Goal: Obtain resource: Obtain resource

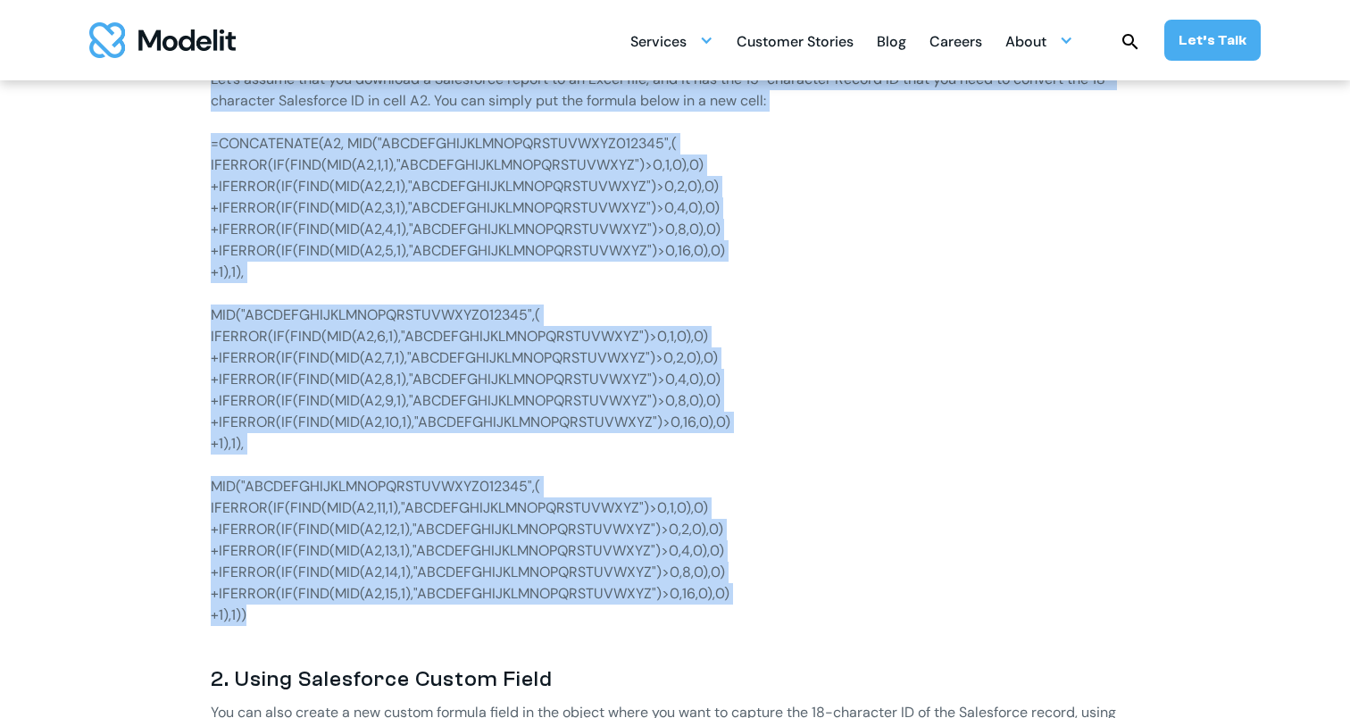
scroll to position [1229, 0]
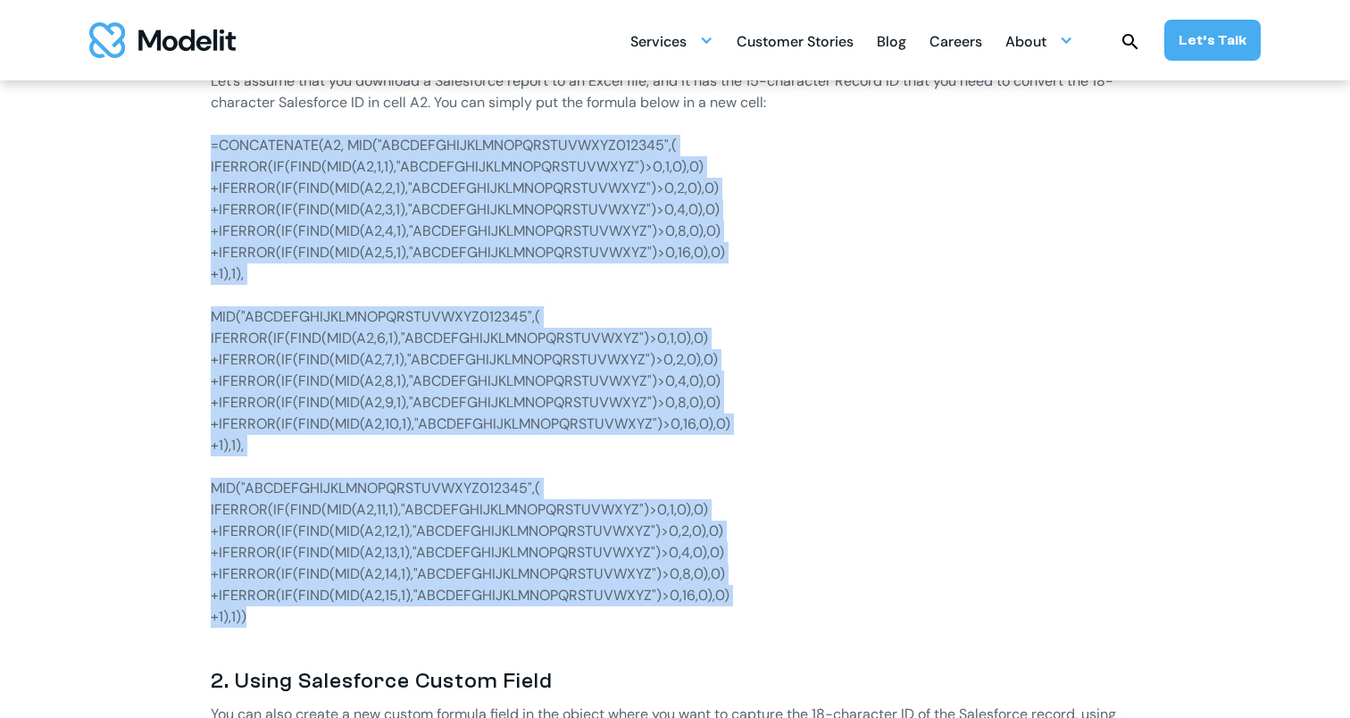
drag, startPoint x: 280, startPoint y: 538, endPoint x: 172, endPoint y: 140, distance: 411.8
click at [164, 141] on div "If you are new to Salesforce, you will soon discover that there are two types o…" at bounding box center [674, 667] width 1107 height 1730
copy div "=CONCATENATE(A2, MID("ABCDEFGHIJKLMNOPQRSTUVWXYZ012345",( IFERROR(IF(FIND(MID(A…"
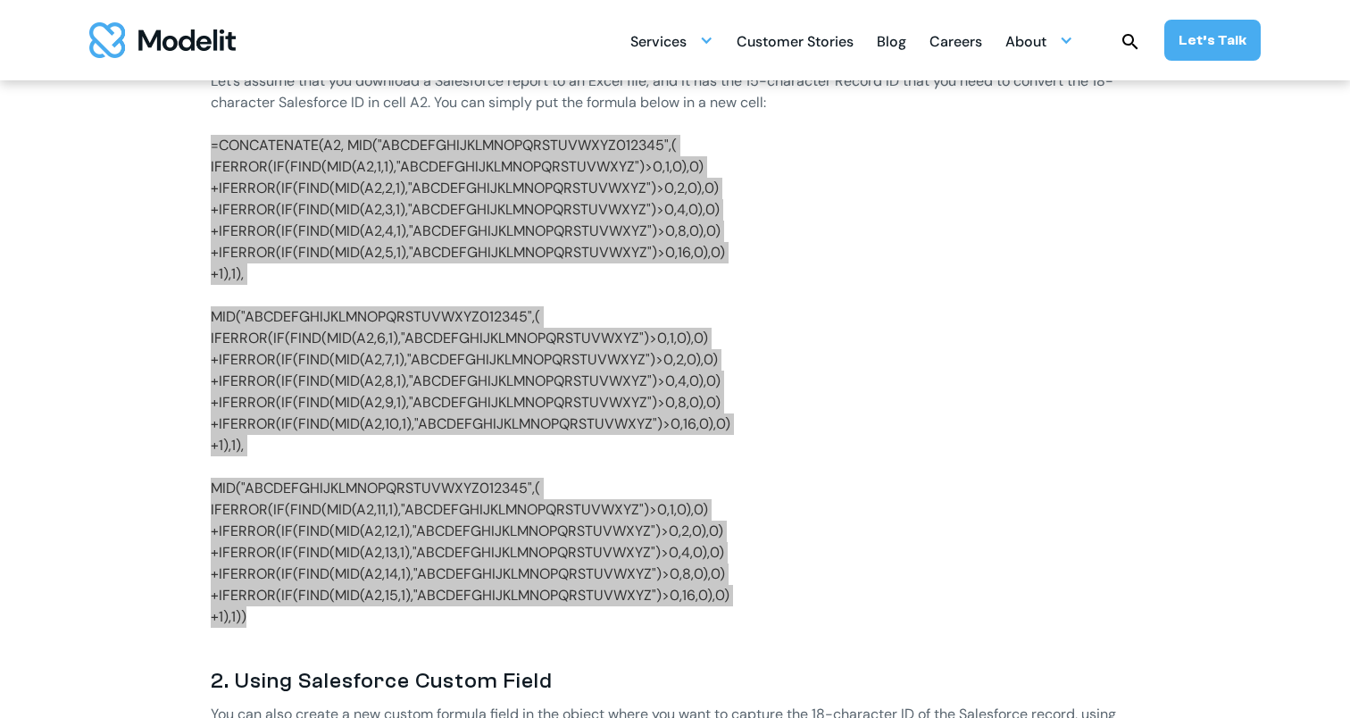
drag, startPoint x: 1073, startPoint y: 69, endPoint x: 277, endPoint y: 513, distance: 911.9
click at [277, 513] on p "IFERROR(IF(FIND(MID(A2,11,1),"ABCDEFGHIJKLMNOPQRSTUVWXYZ")>0,1,0),0)" at bounding box center [675, 509] width 929 height 21
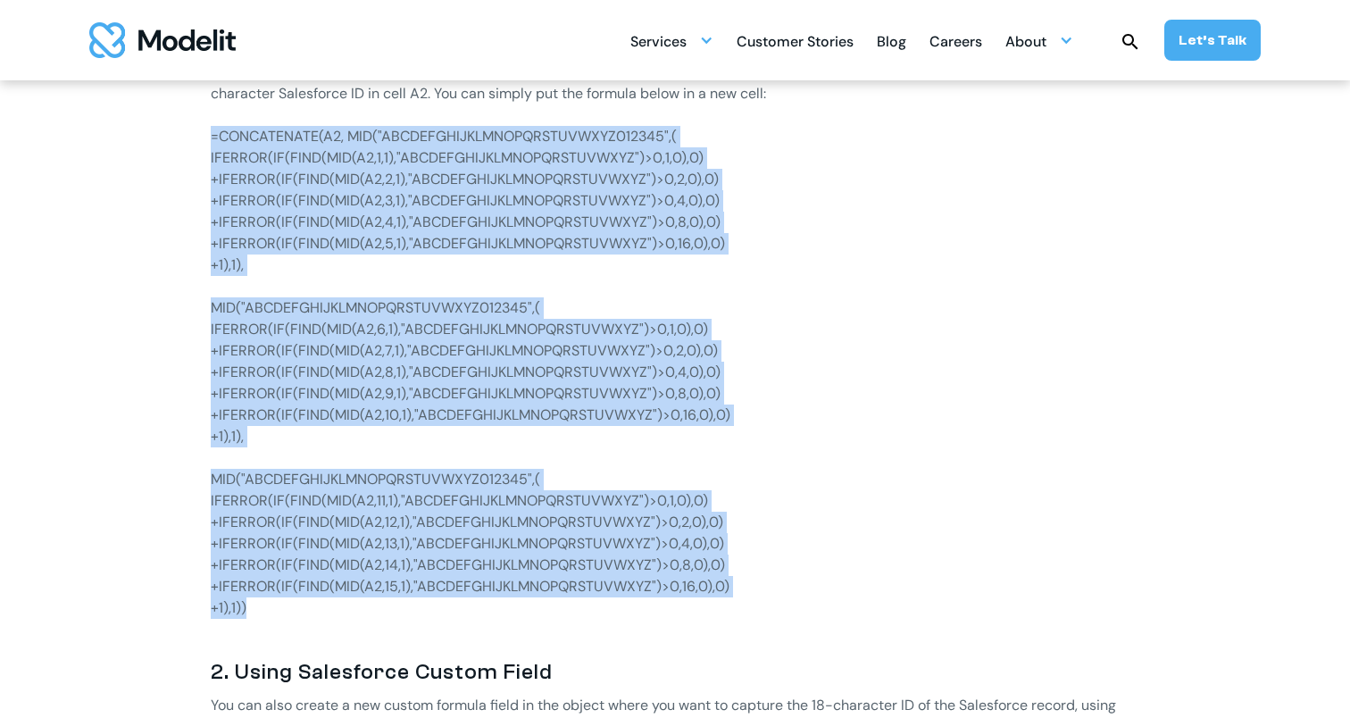
scroll to position [1239, 1]
click at [280, 499] on p "IFERROR(IF(FIND(MID(A2,11,1),"ABCDEFGHIJKLMNOPQRSTUVWXYZ")>0,1,0),0)" at bounding box center [675, 499] width 929 height 21
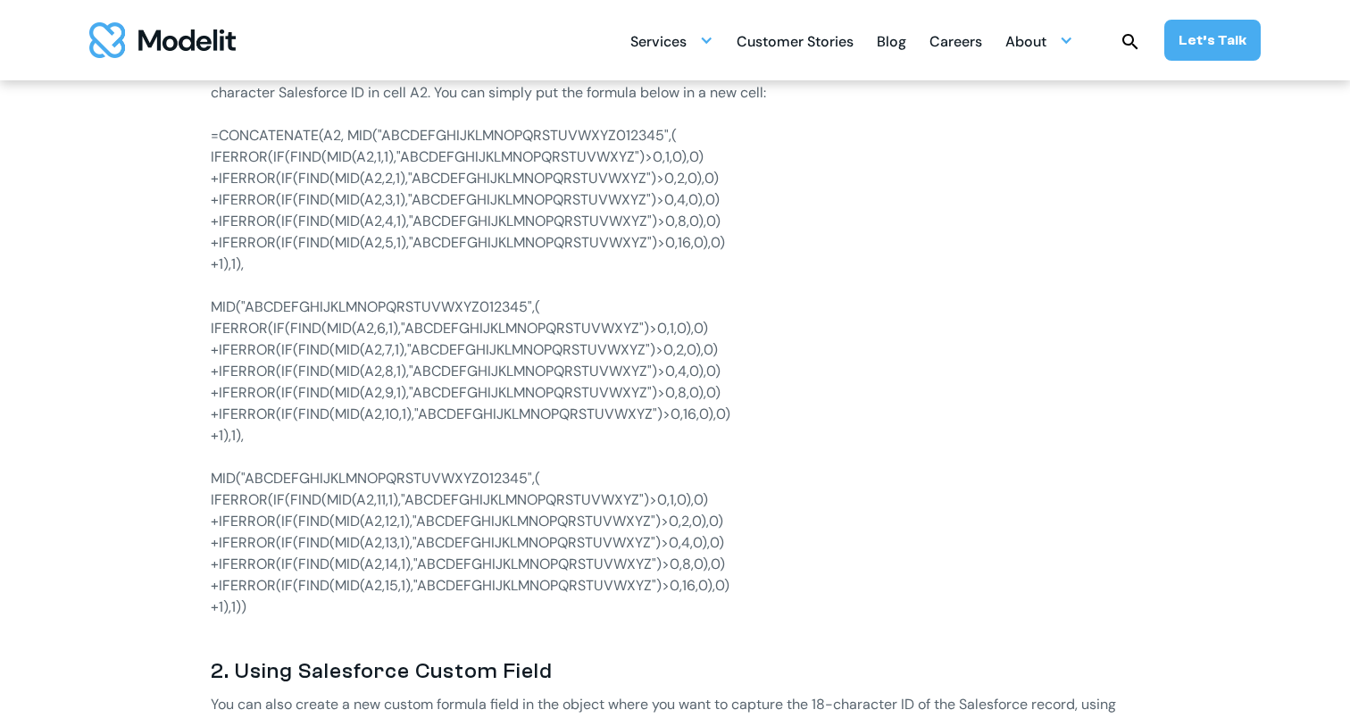
scroll to position [1239, 0]
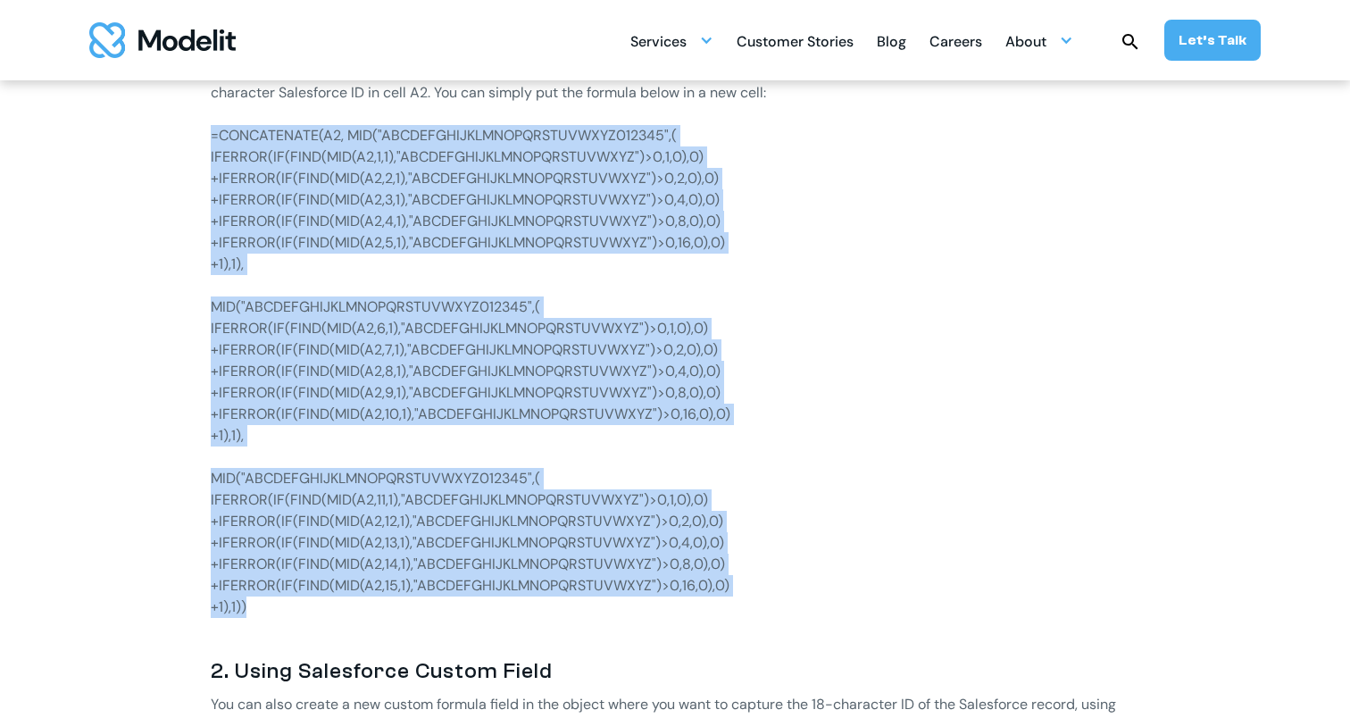
drag, startPoint x: 288, startPoint y: 610, endPoint x: 294, endPoint y: 138, distance: 471.5
click at [212, 138] on div "If you are new to Salesforce, you will soon discover that there are two types o…" at bounding box center [675, 526] width 929 height 1469
copy div "=CONCATENATE(A2, MID("ABCDEFGHIJKLMNOPQRSTUVWXYZ012345",( IFERROR(IF(FIND(MID(A…"
click at [486, 216] on p "+IFERROR(IF(FIND(MID(A2,4,1),"ABCDEFGHIJKLMNOPQRSTUVWXYZ")>0,8,0),0)" at bounding box center [675, 221] width 929 height 21
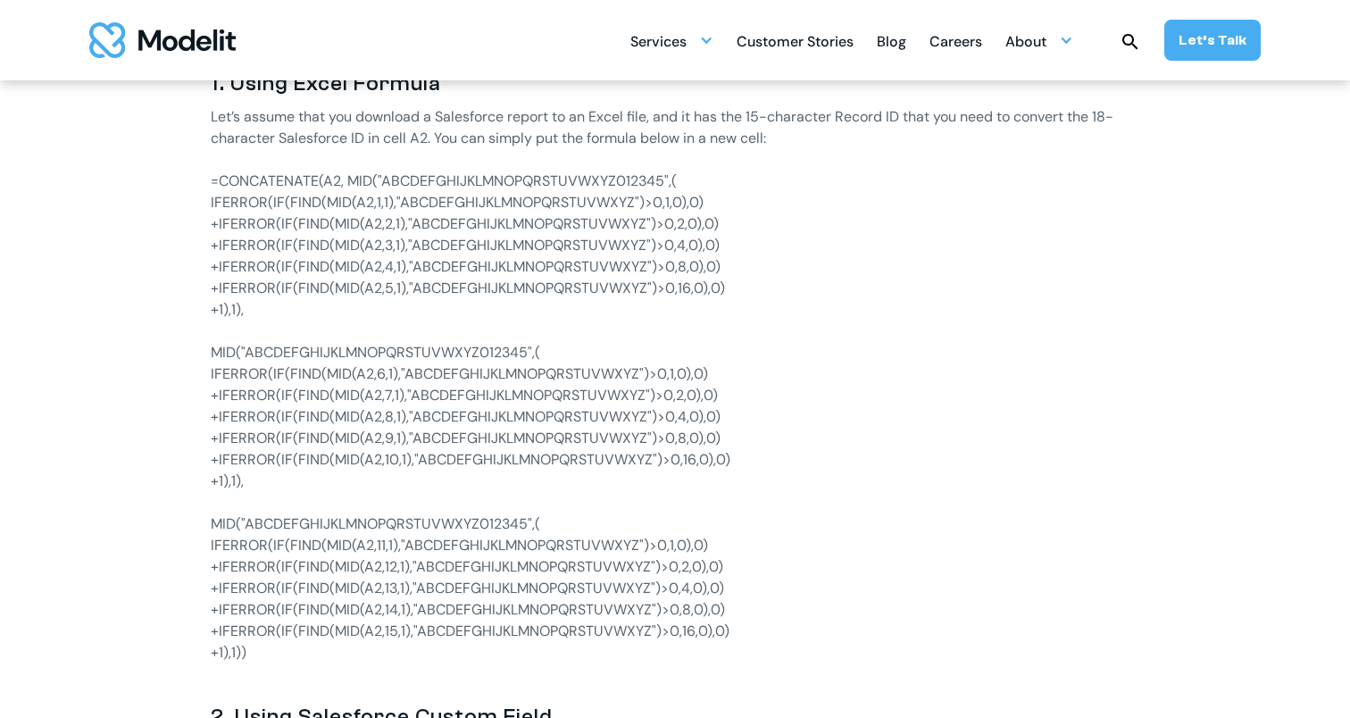
scroll to position [1060, 0]
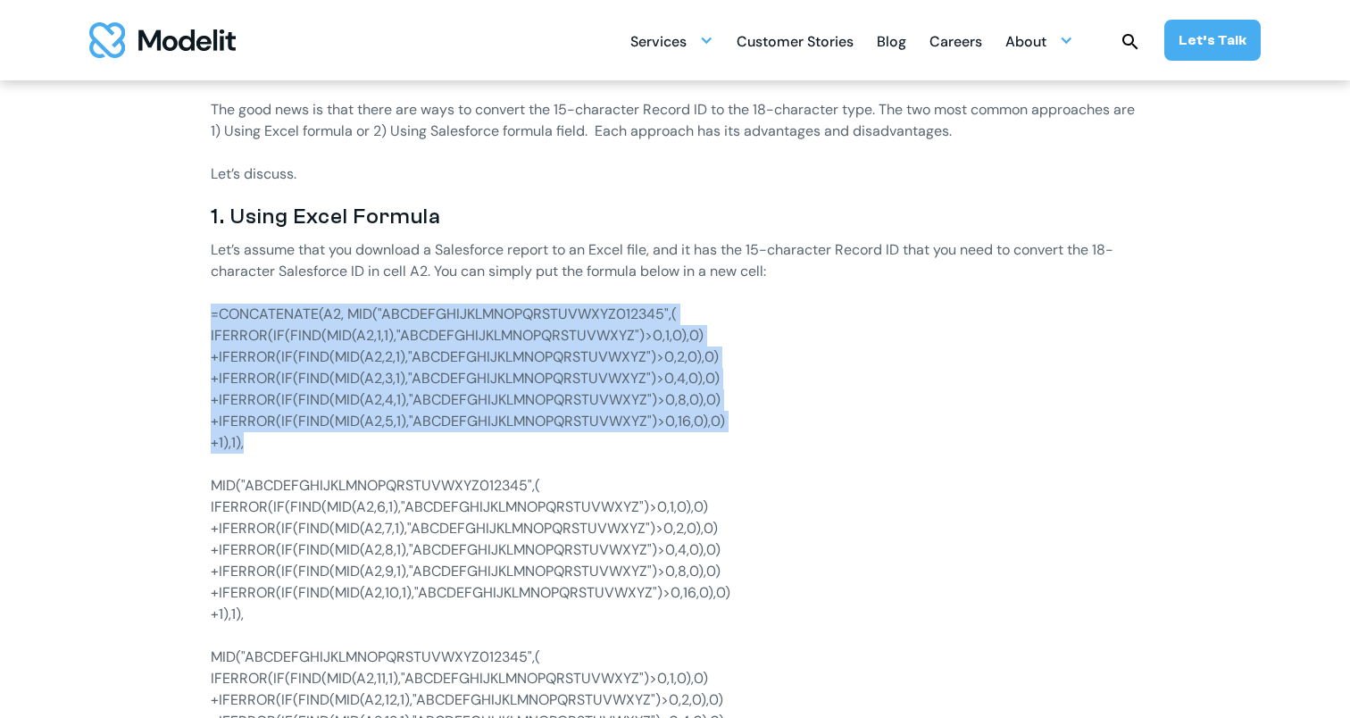
drag, startPoint x: 266, startPoint y: 441, endPoint x: 210, endPoint y: 313, distance: 140.4
copy div "=CONCATENATE(A2, MID("ABCDEFGHIJKLMNOPQRSTUVWXYZ012345",( IFERROR(IF(FIND(MID(A…"
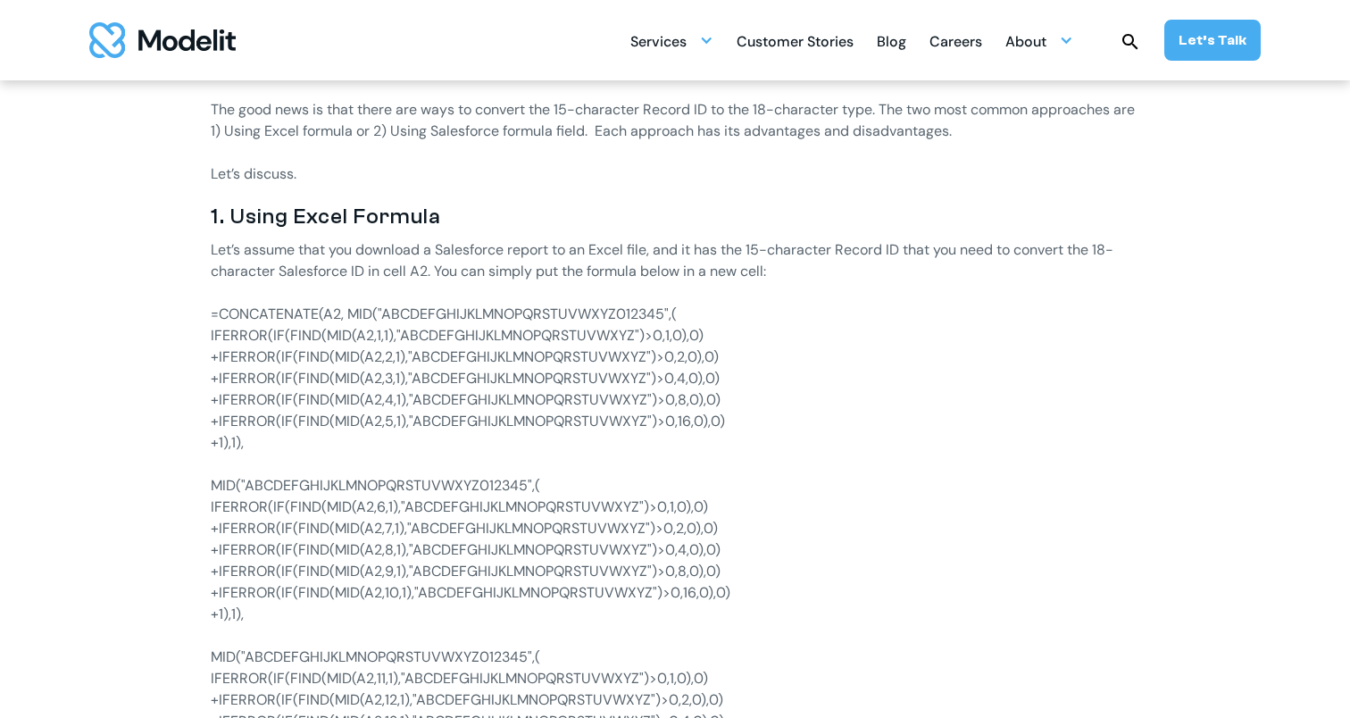
click at [222, 484] on p "MID("ABCDEFGHIJKLMNOPQRSTUVWXYZ012345",(" at bounding box center [675, 485] width 929 height 21
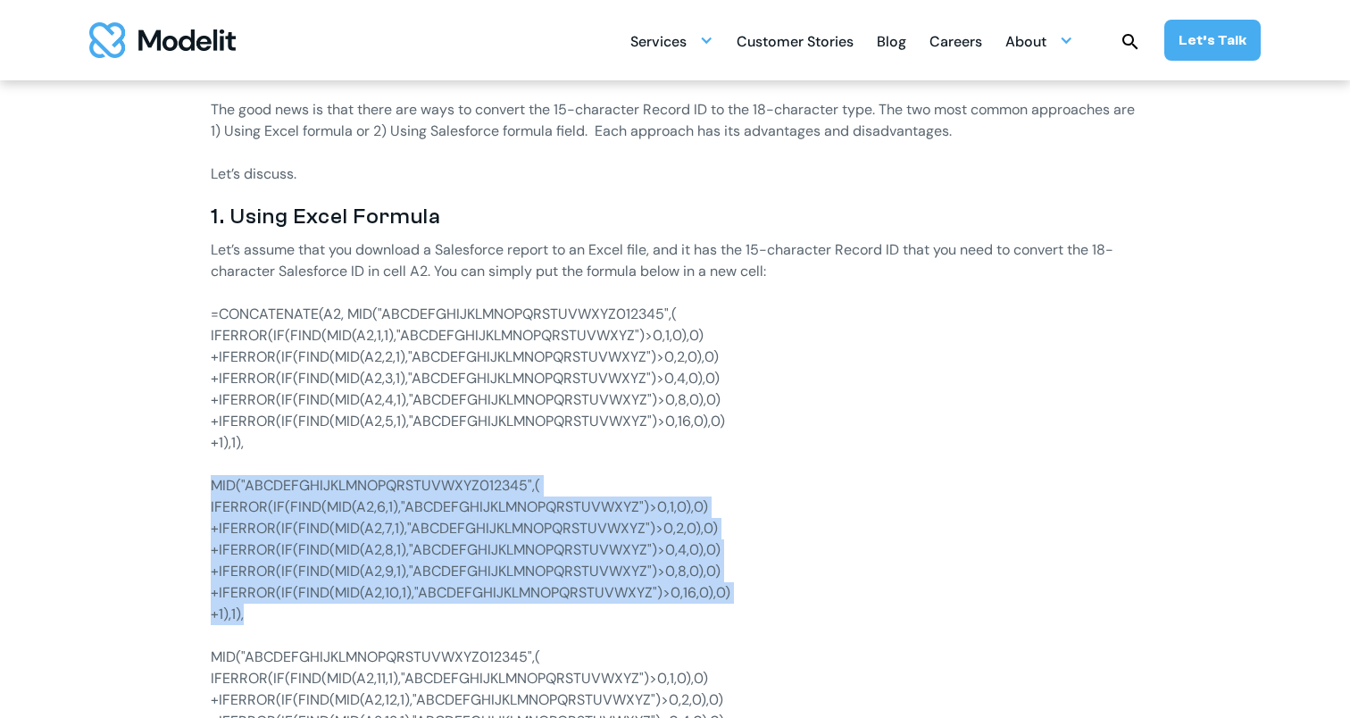
drag, startPoint x: 222, startPoint y: 484, endPoint x: 294, endPoint y: 609, distance: 144.0
click at [238, 611] on div "If you are new to Salesforce, you will soon discover that there are two types o…" at bounding box center [675, 705] width 929 height 1469
click at [539, 609] on p "+1),1)," at bounding box center [675, 614] width 929 height 21
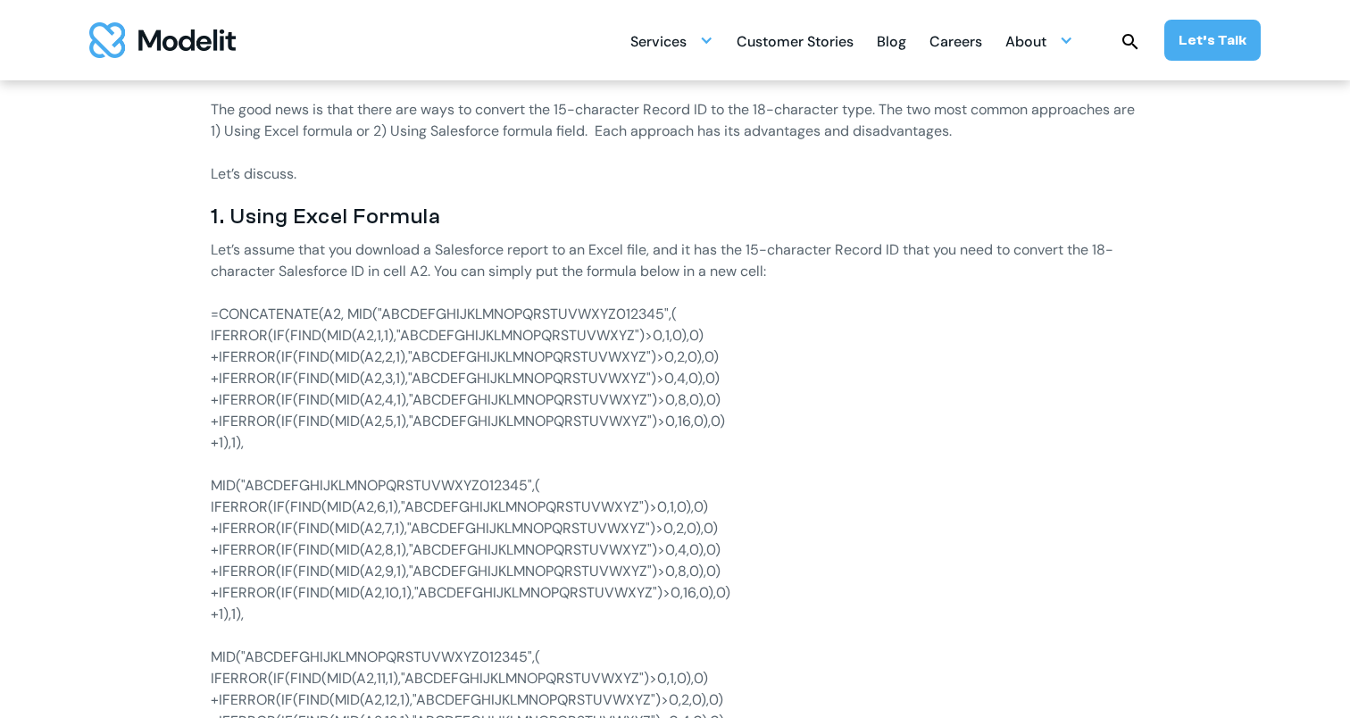
click at [219, 487] on p "MID("ABCDEFGHIJKLMNOPQRSTUVWXYZ012345",(" at bounding box center [675, 485] width 929 height 21
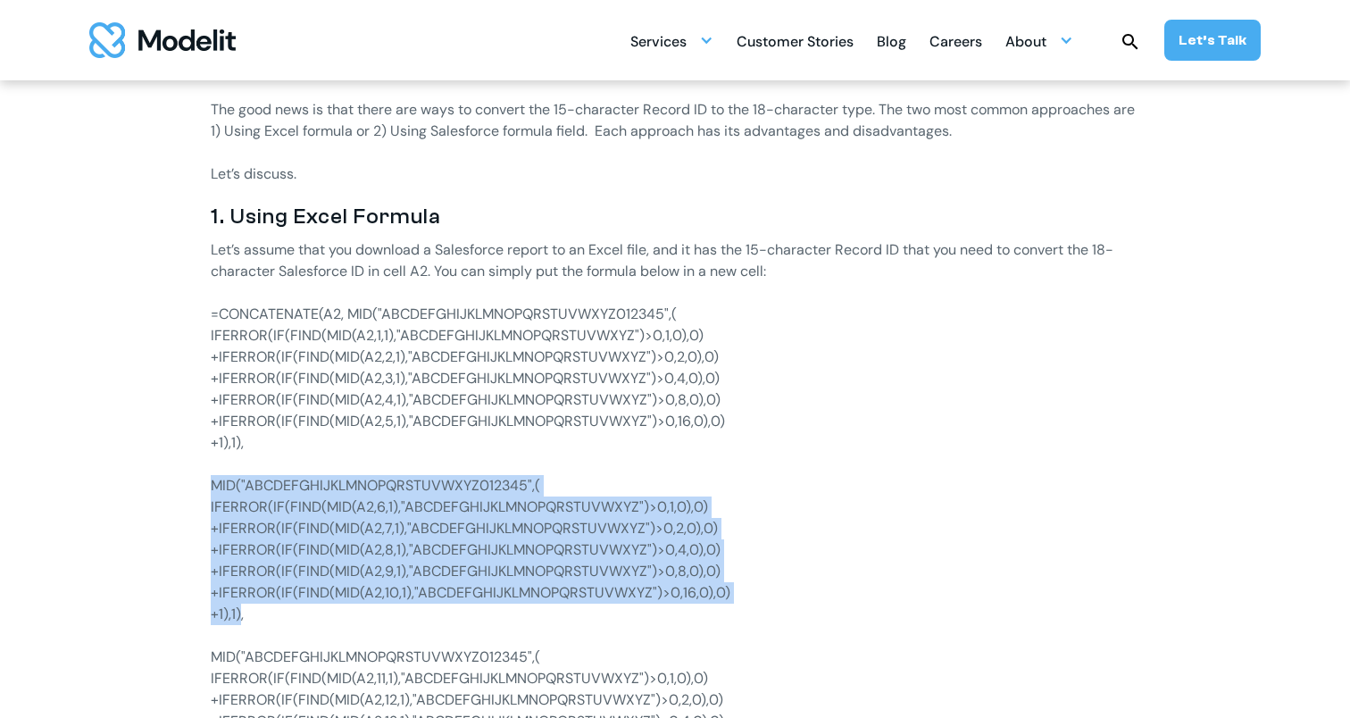
drag, startPoint x: 219, startPoint y: 487, endPoint x: 236, endPoint y: 612, distance: 126.2
click at [236, 612] on div "If you are new to Salesforce, you will soon discover that there are two types o…" at bounding box center [675, 705] width 929 height 1469
copy div "MID("ABCDEFGHIJKLMNOPQRSTUVWXYZ012345",( IFERROR(IF(FIND(MID(A2,6,1),"ABCDEFGHI…"
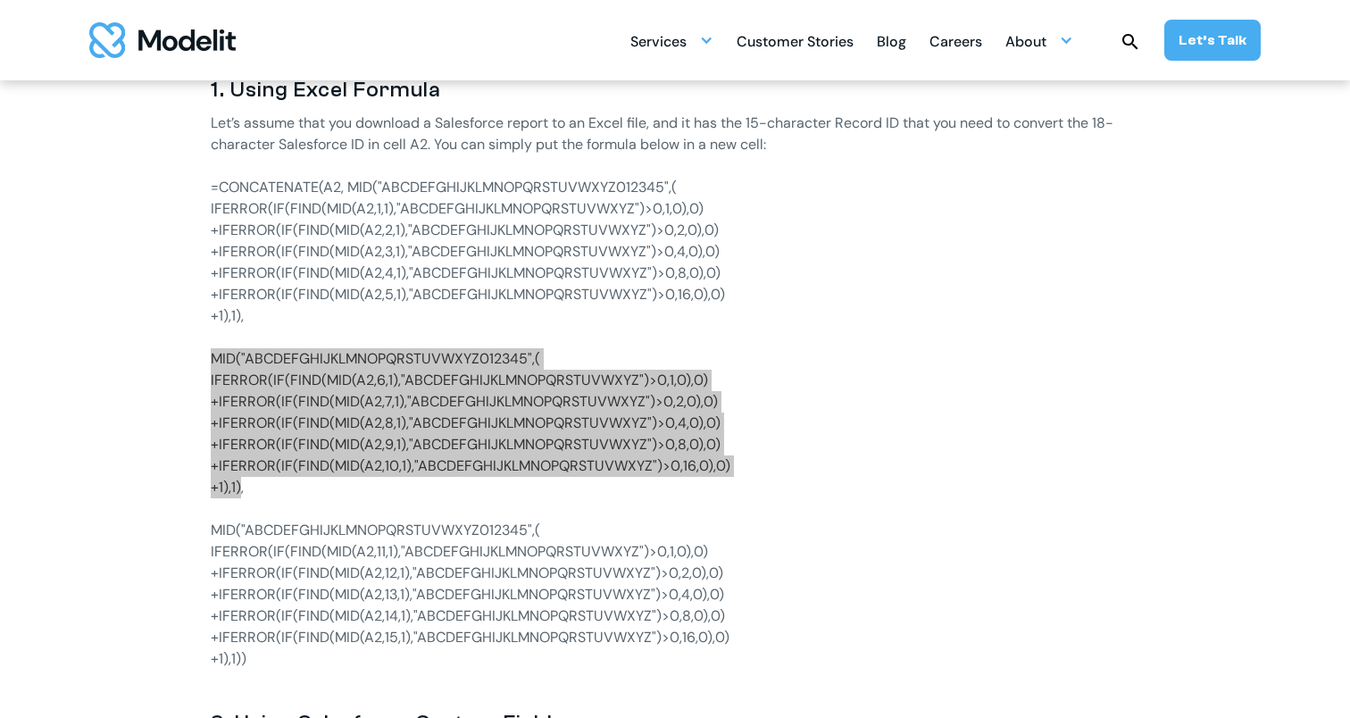
scroll to position [1251, 0]
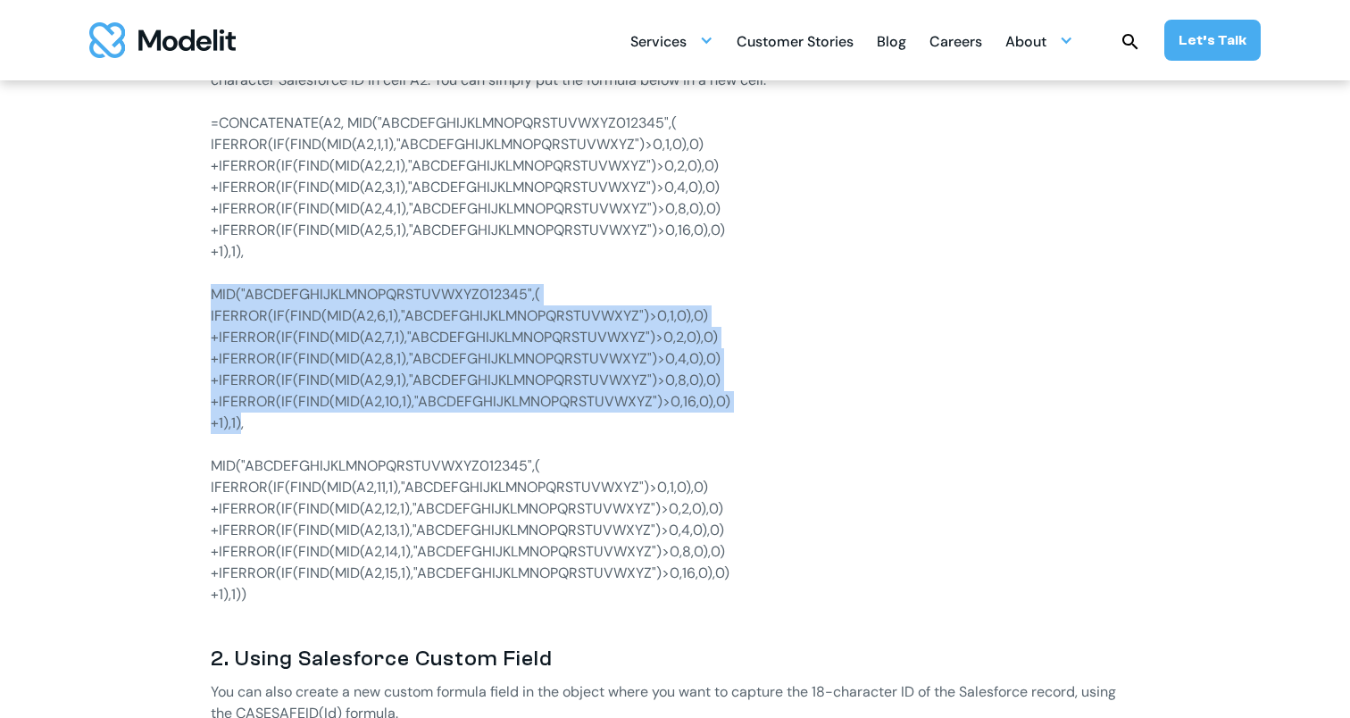
click at [215, 465] on p "MID("ABCDEFGHIJKLMNOPQRSTUVWXYZ012345",(" at bounding box center [675, 465] width 929 height 21
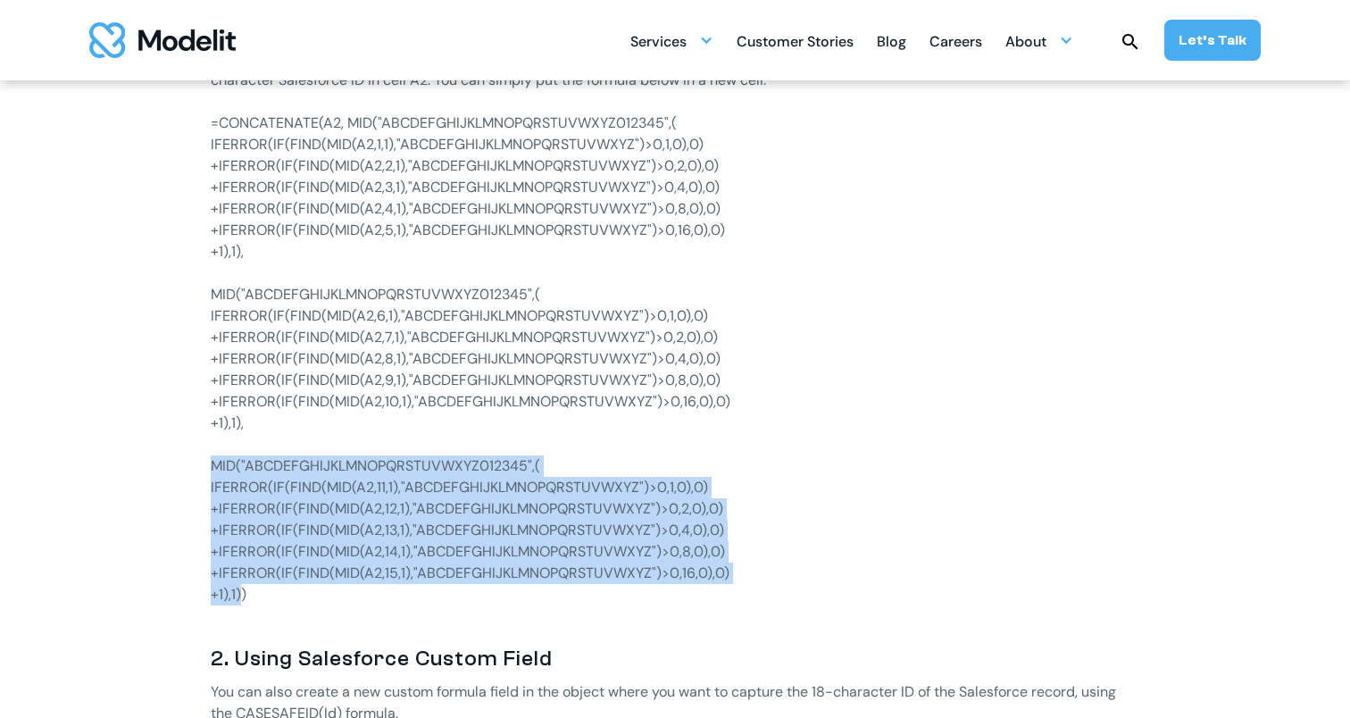
drag, startPoint x: 215, startPoint y: 465, endPoint x: 298, endPoint y: 580, distance: 142.0
click at [237, 589] on div "If you are new to Salesforce, you will soon discover that there are two types o…" at bounding box center [675, 513] width 929 height 1469
copy div "MID("ABCDEFGHIJKLMNOPQRSTUVWXYZ012345",( IFERROR(IF(FIND(MID(A2,11,1),"ABCDEFGH…"
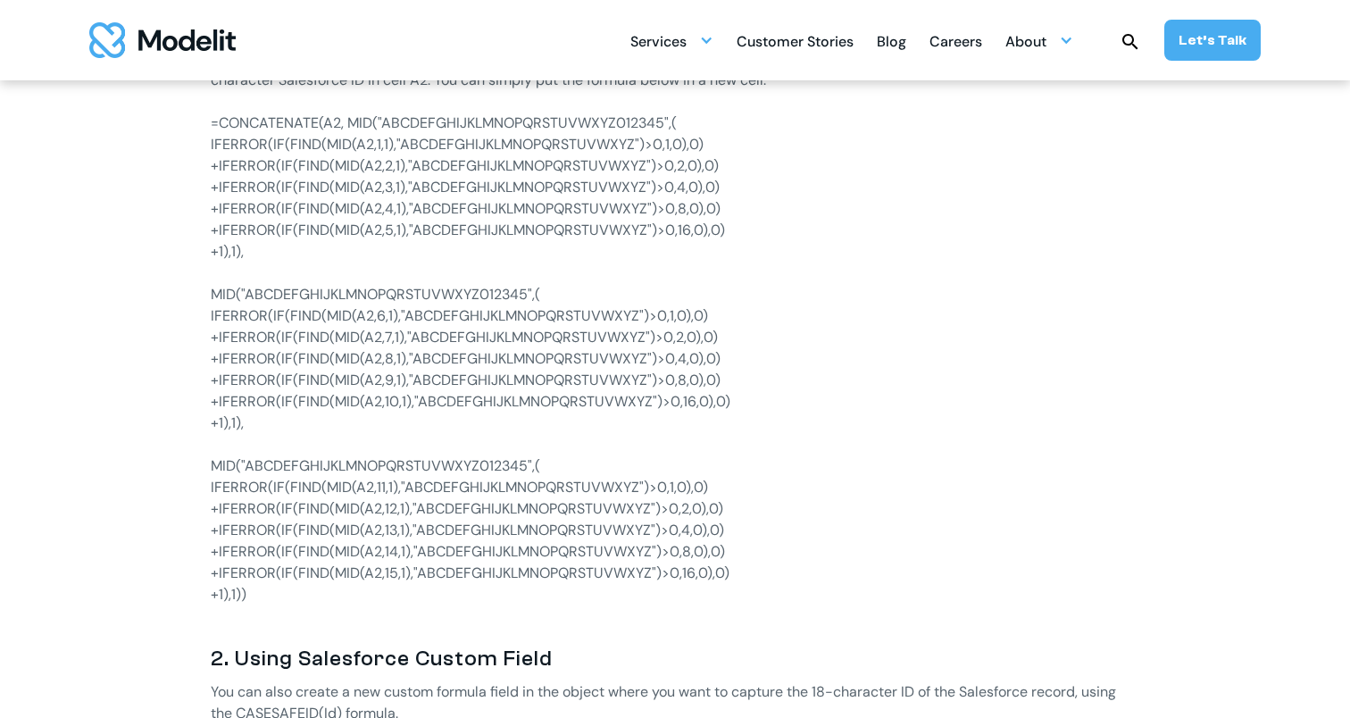
click at [1086, 323] on p "IFERROR(IF(FIND(MID(A2,6,1),"ABCDEFGHIJKLMNOPQRSTUVWXYZ")>0,1,0),0)" at bounding box center [675, 315] width 929 height 21
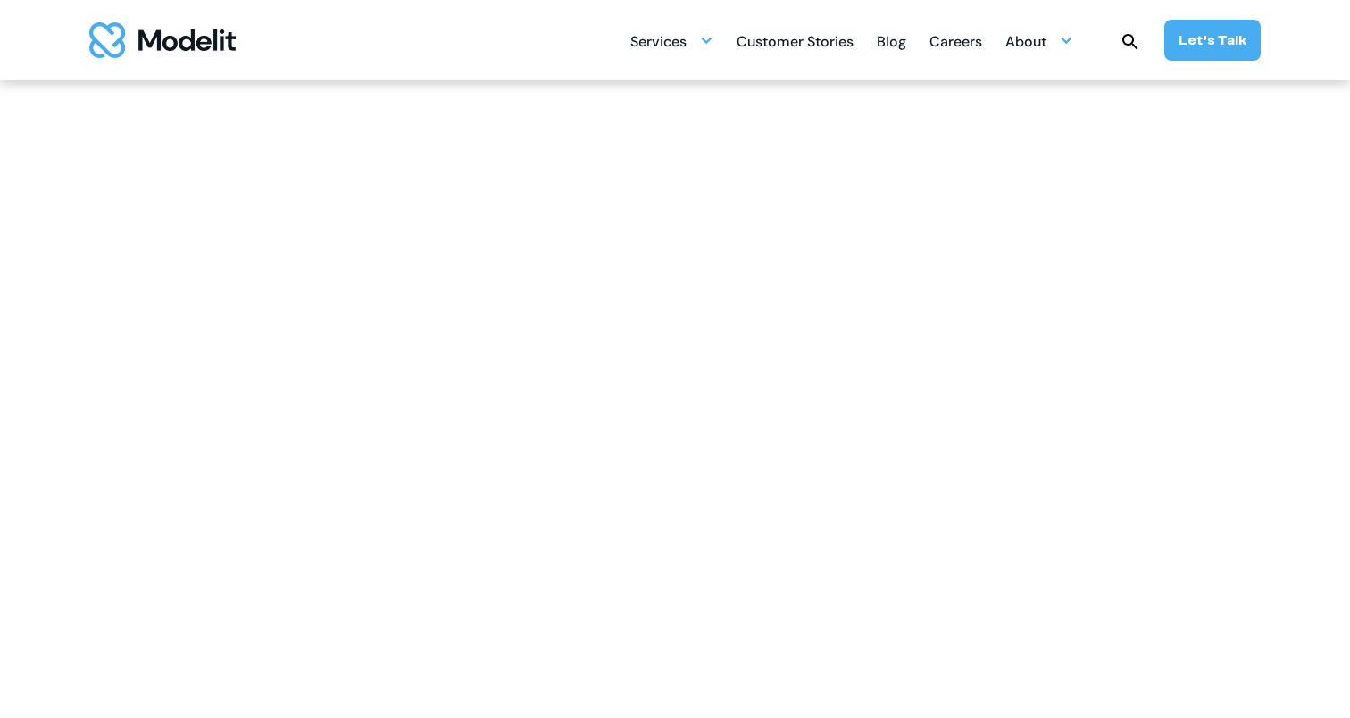
scroll to position [1251, 0]
